Goal: Information Seeking & Learning: Learn about a topic

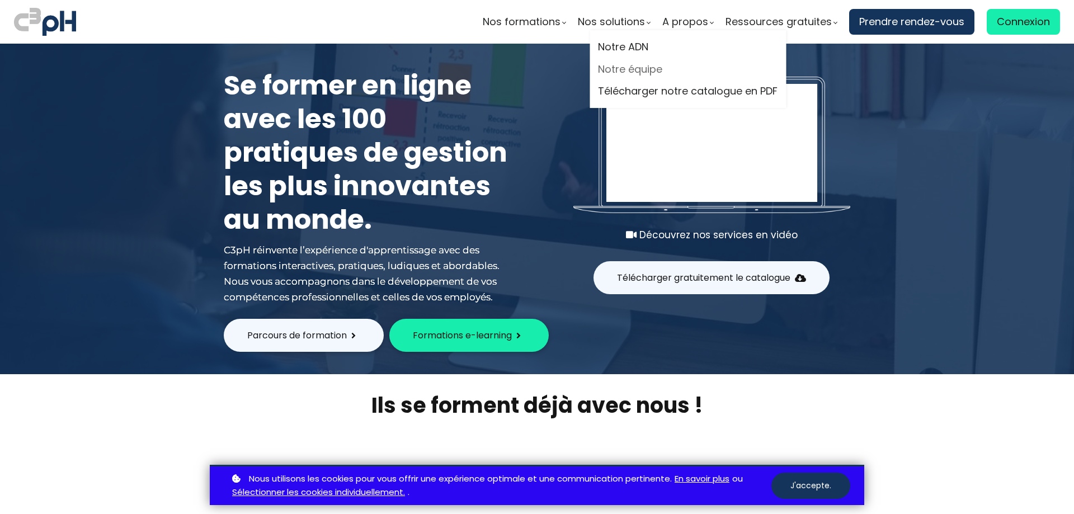
click at [659, 68] on link "Notre équipe" at bounding box center [688, 69] width 180 height 17
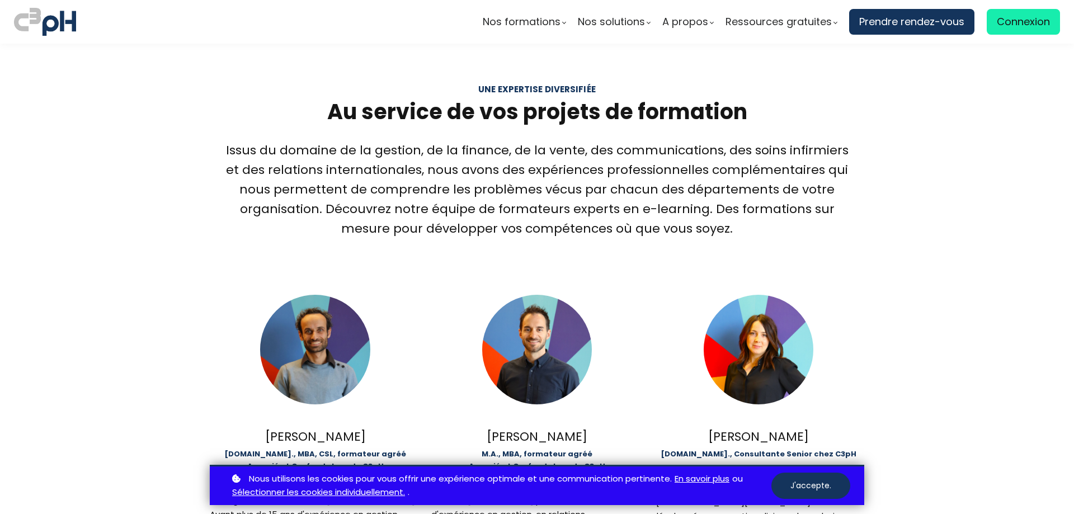
click at [832, 490] on button "J'accepte." at bounding box center [810, 486] width 79 height 26
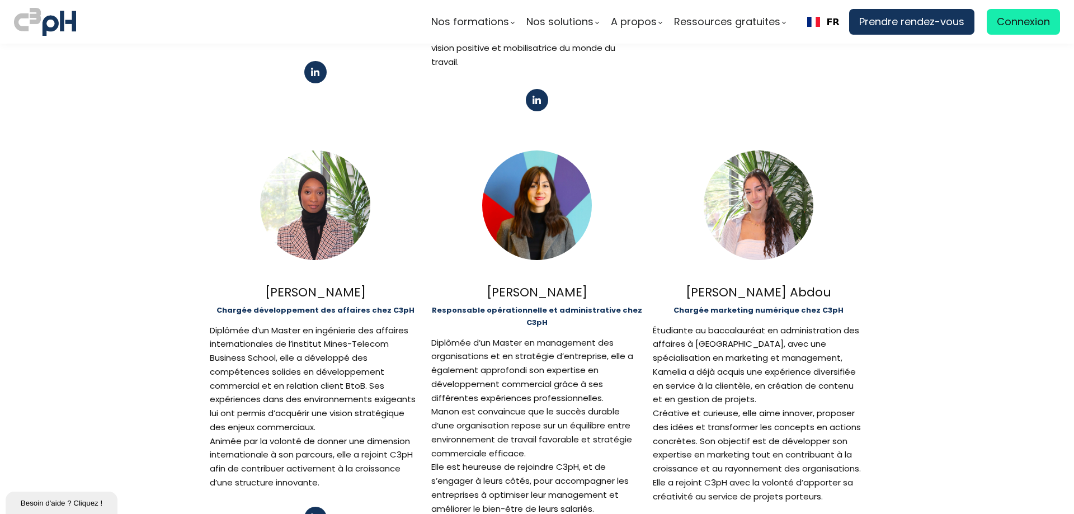
scroll to position [727, 0]
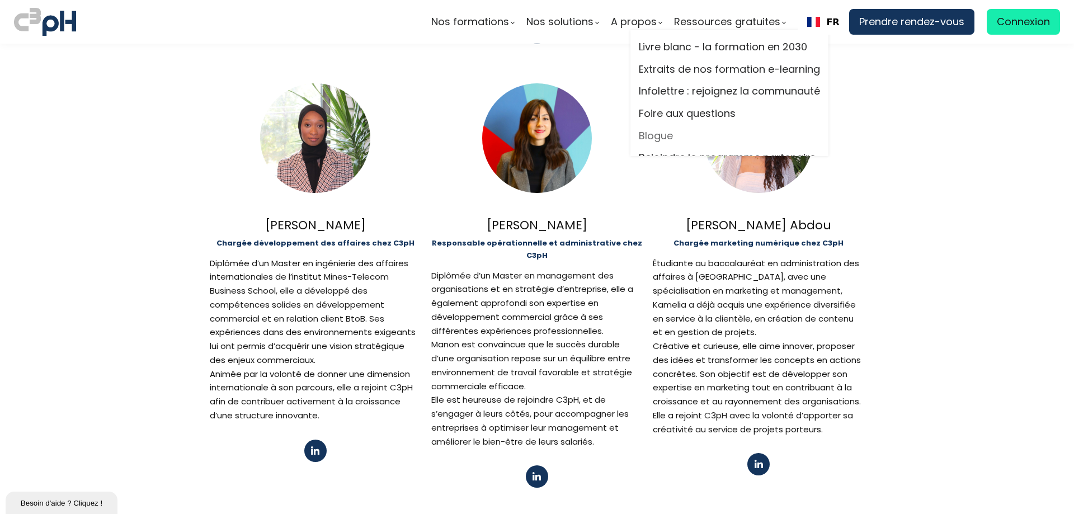
click at [656, 143] on link "Blogue" at bounding box center [729, 136] width 181 height 17
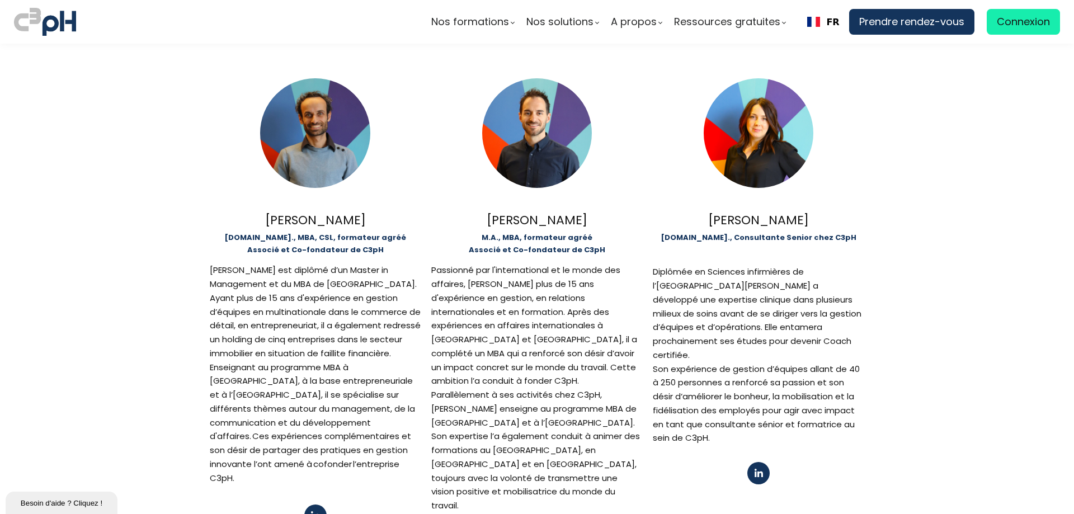
scroll to position [0, 0]
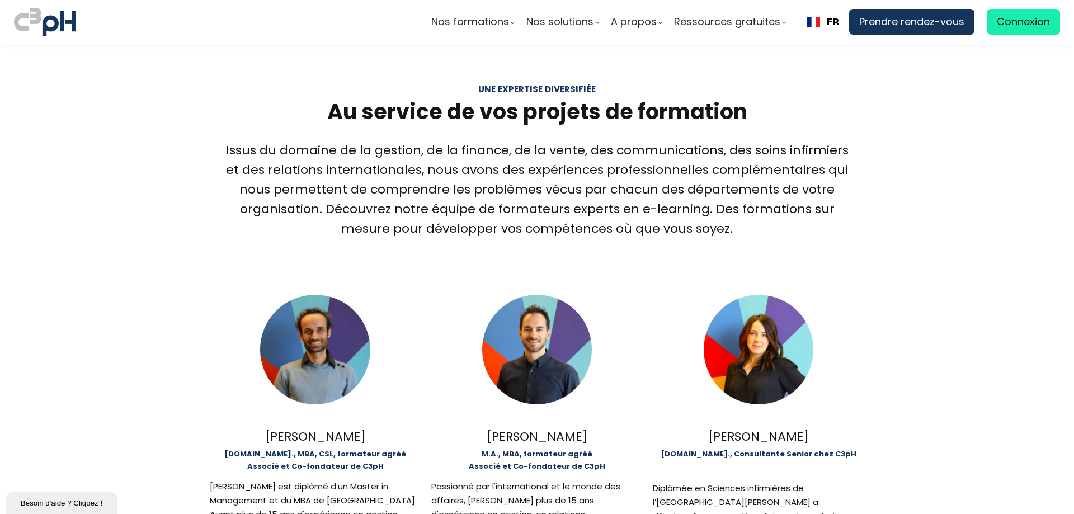
click at [41, 26] on img at bounding box center [45, 22] width 62 height 32
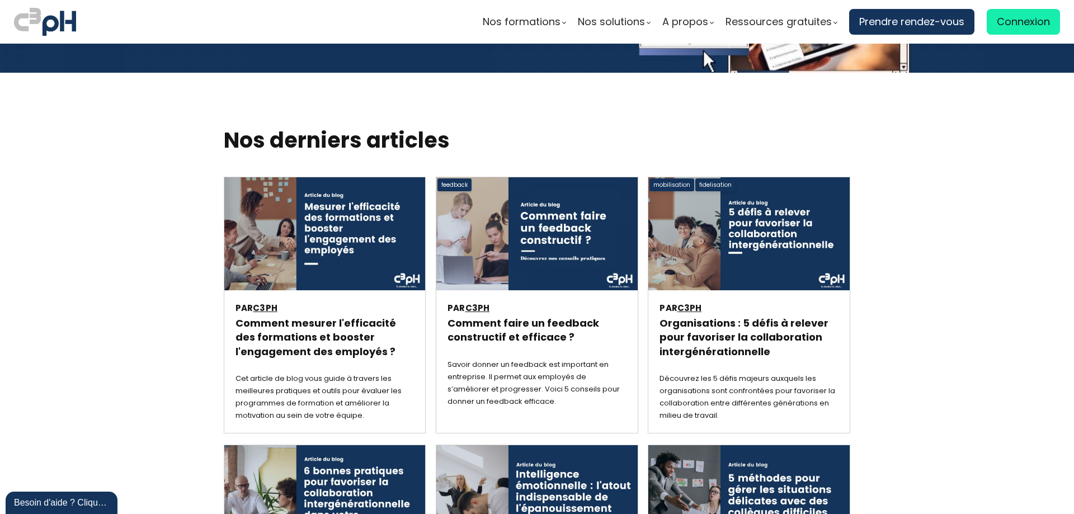
click at [296, 316] on h3 "Comment mesurer l'efficacité des formations et booster l'engagement des employé…" at bounding box center [324, 337] width 178 height 43
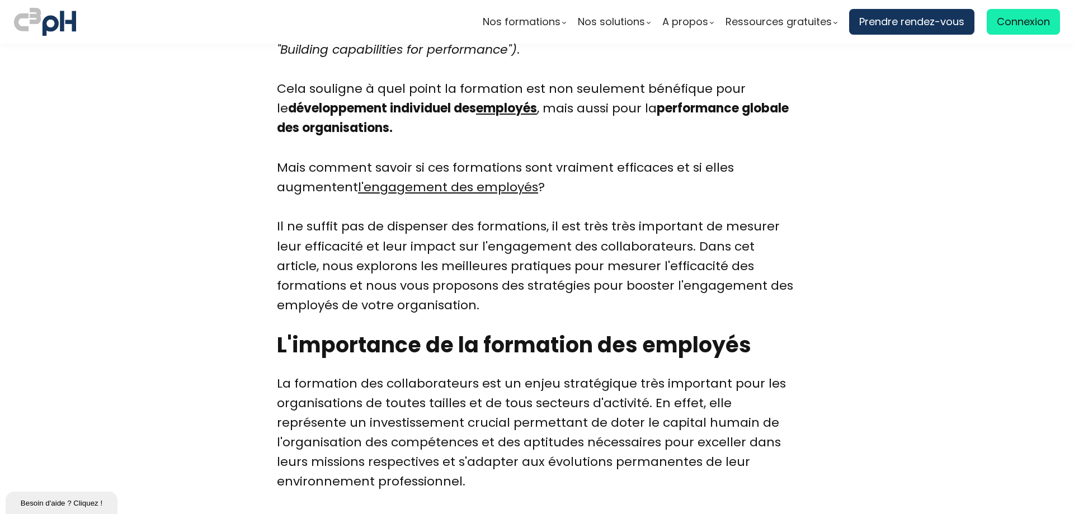
scroll to position [8617, 0]
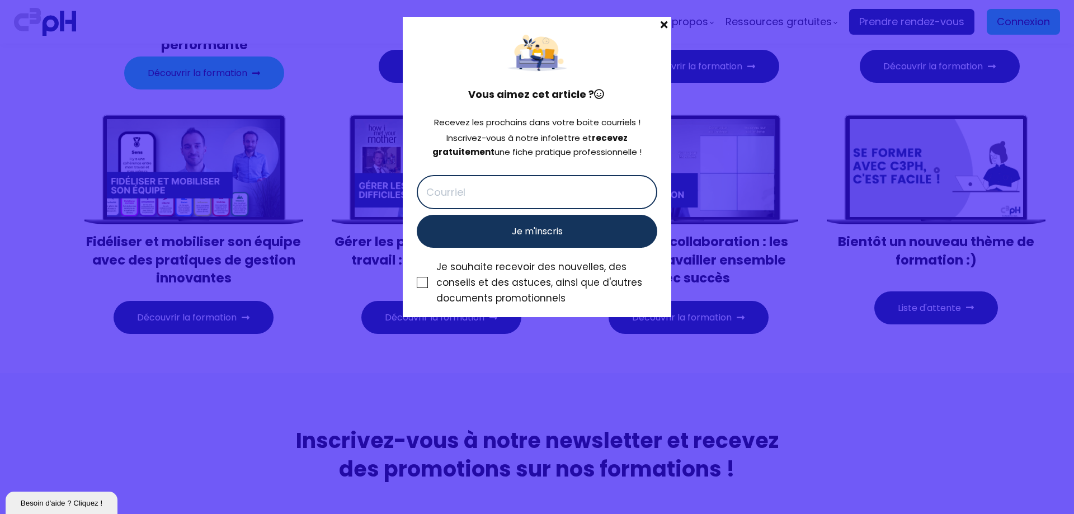
click at [667, 25] on span at bounding box center [664, 25] width 15 height 16
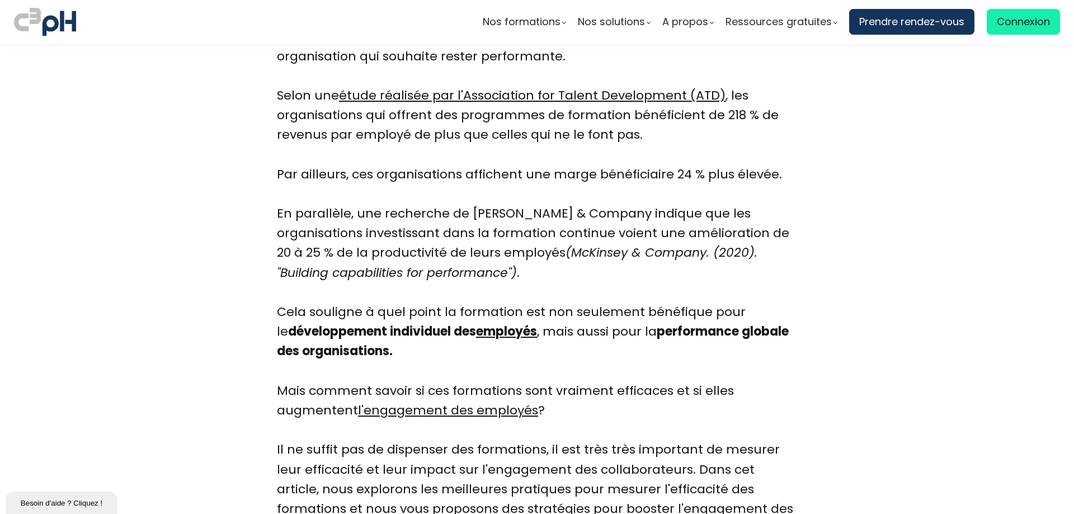
scroll to position [0, 0]
